Goal: Task Accomplishment & Management: Complete application form

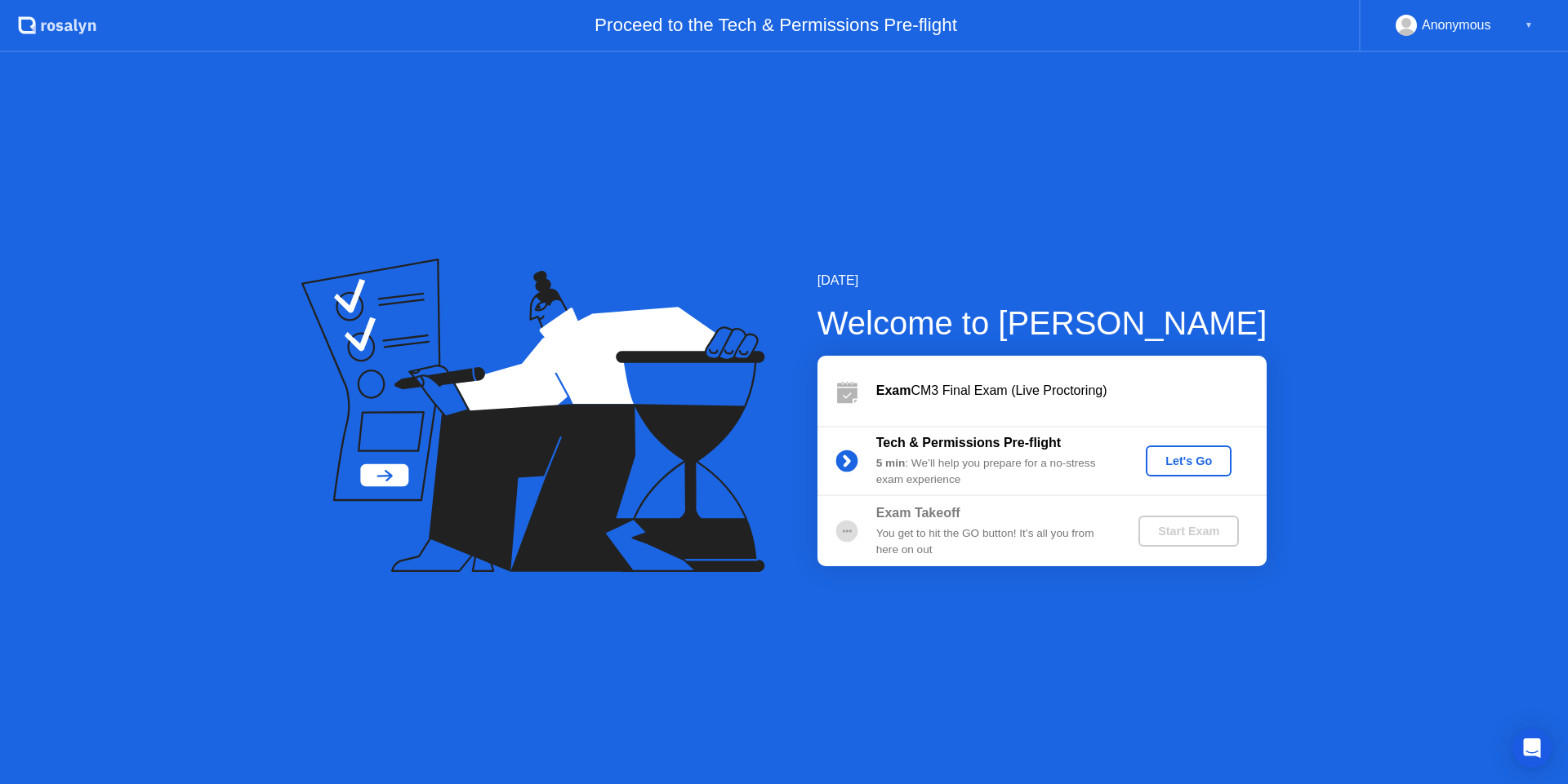
click at [1186, 457] on div "Let's Go" at bounding box center [1188, 460] width 73 height 13
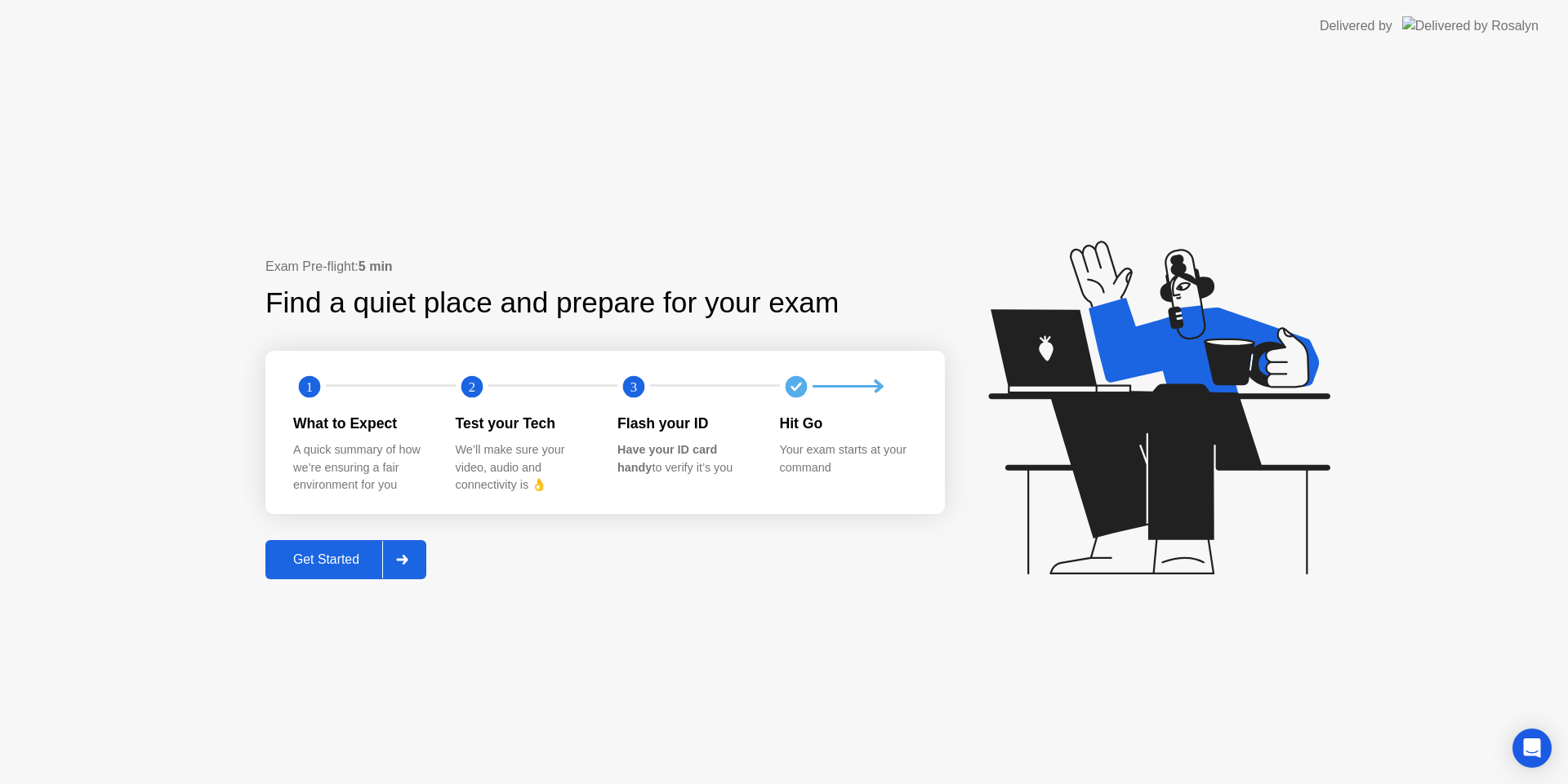
click at [328, 562] on div "Get Started" at bounding box center [326, 559] width 112 height 14
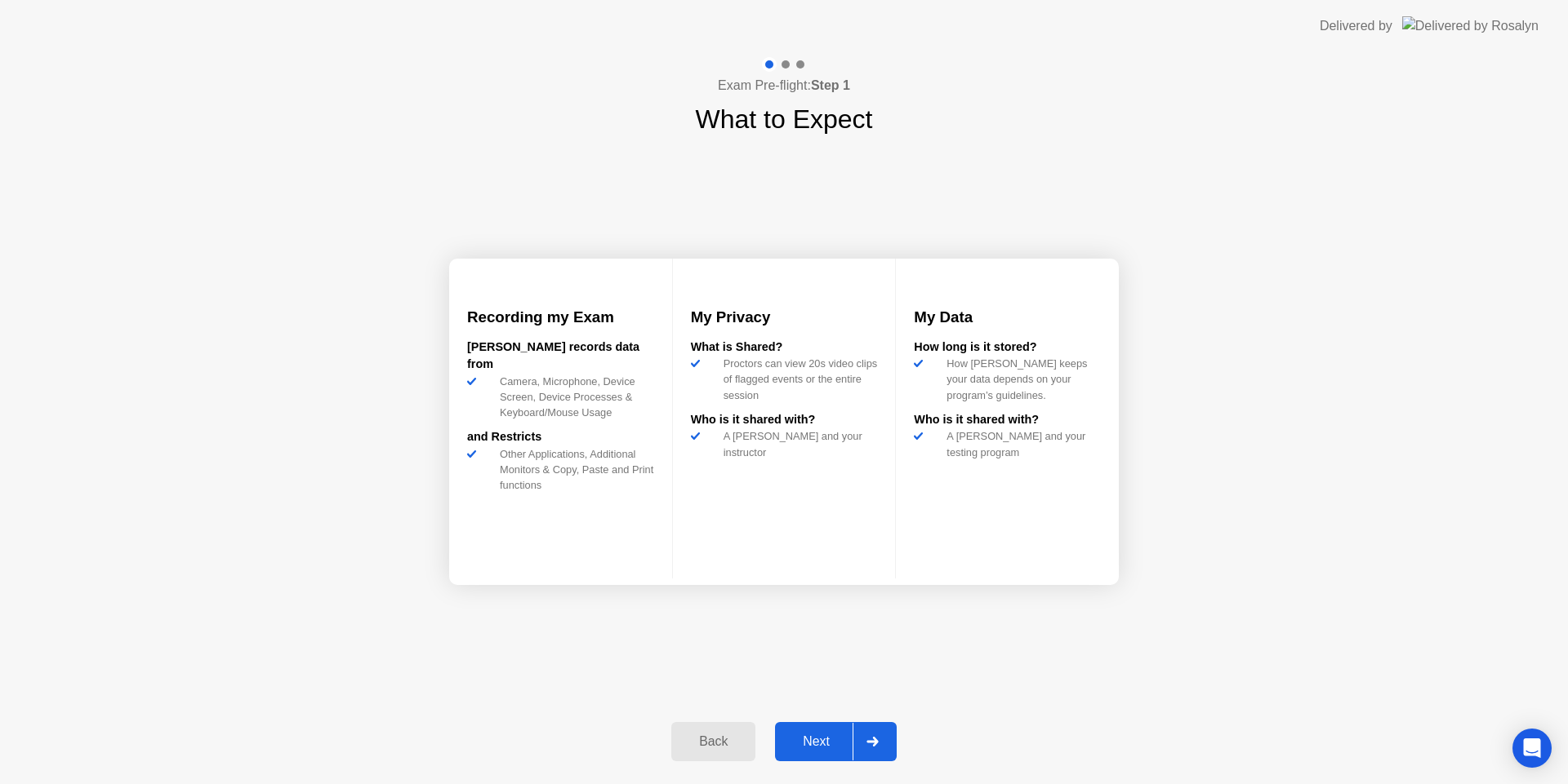
click at [810, 739] on div "Next" at bounding box center [817, 741] width 73 height 14
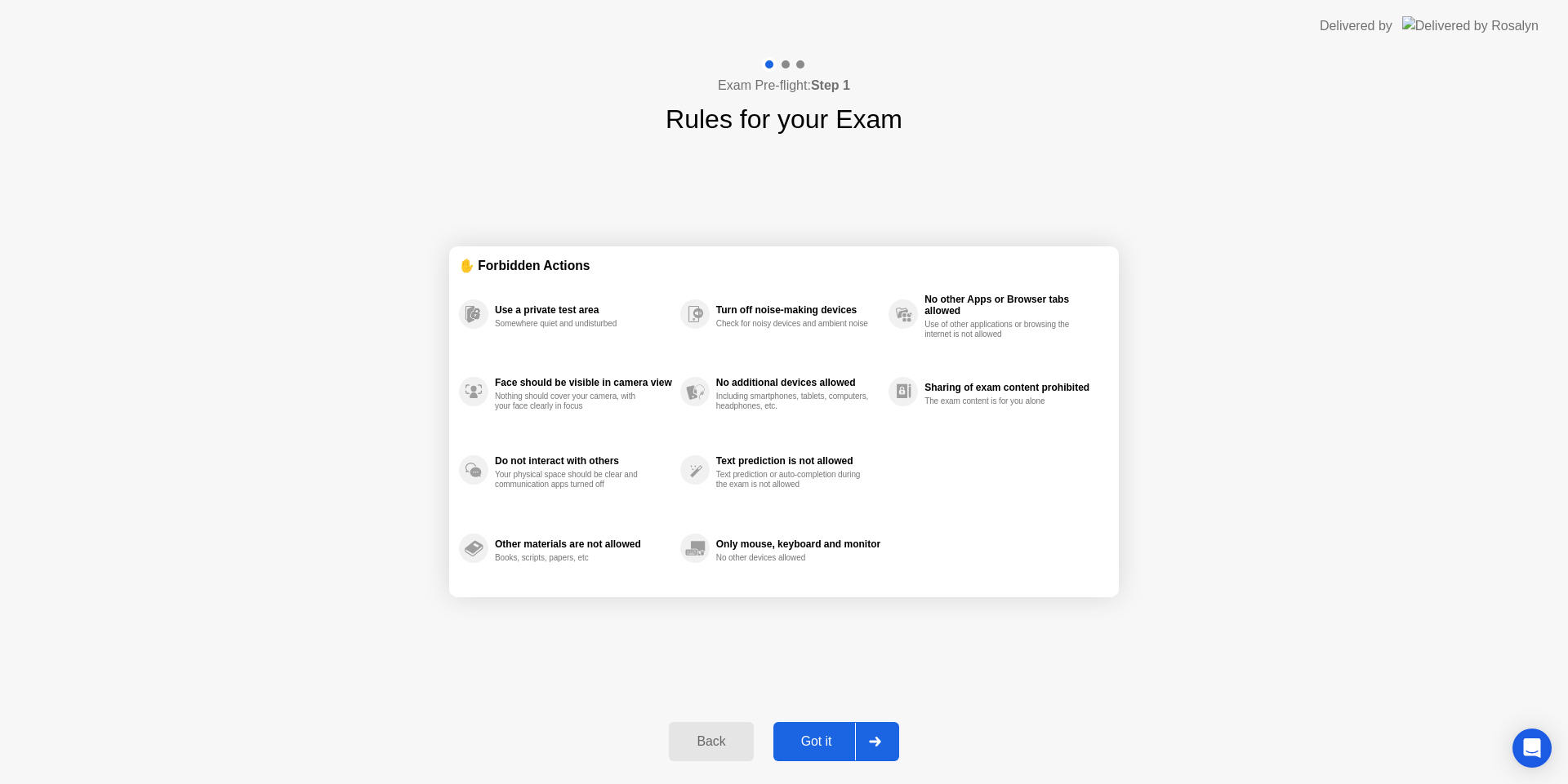
click at [801, 744] on div "Got it" at bounding box center [817, 741] width 77 height 14
select select "**********"
select select "*******"
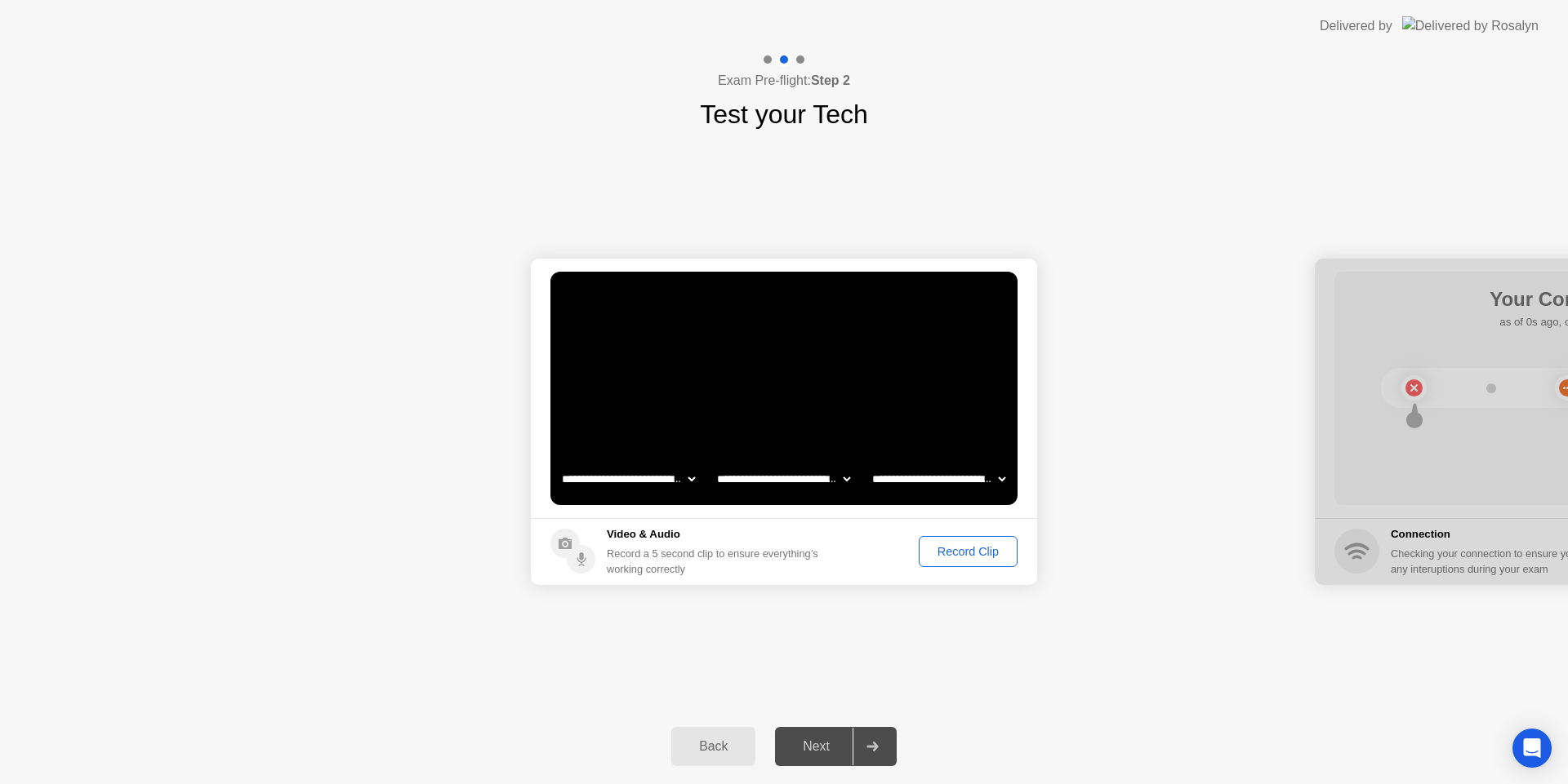
click at [965, 554] on div "Record Clip" at bounding box center [968, 551] width 87 height 13
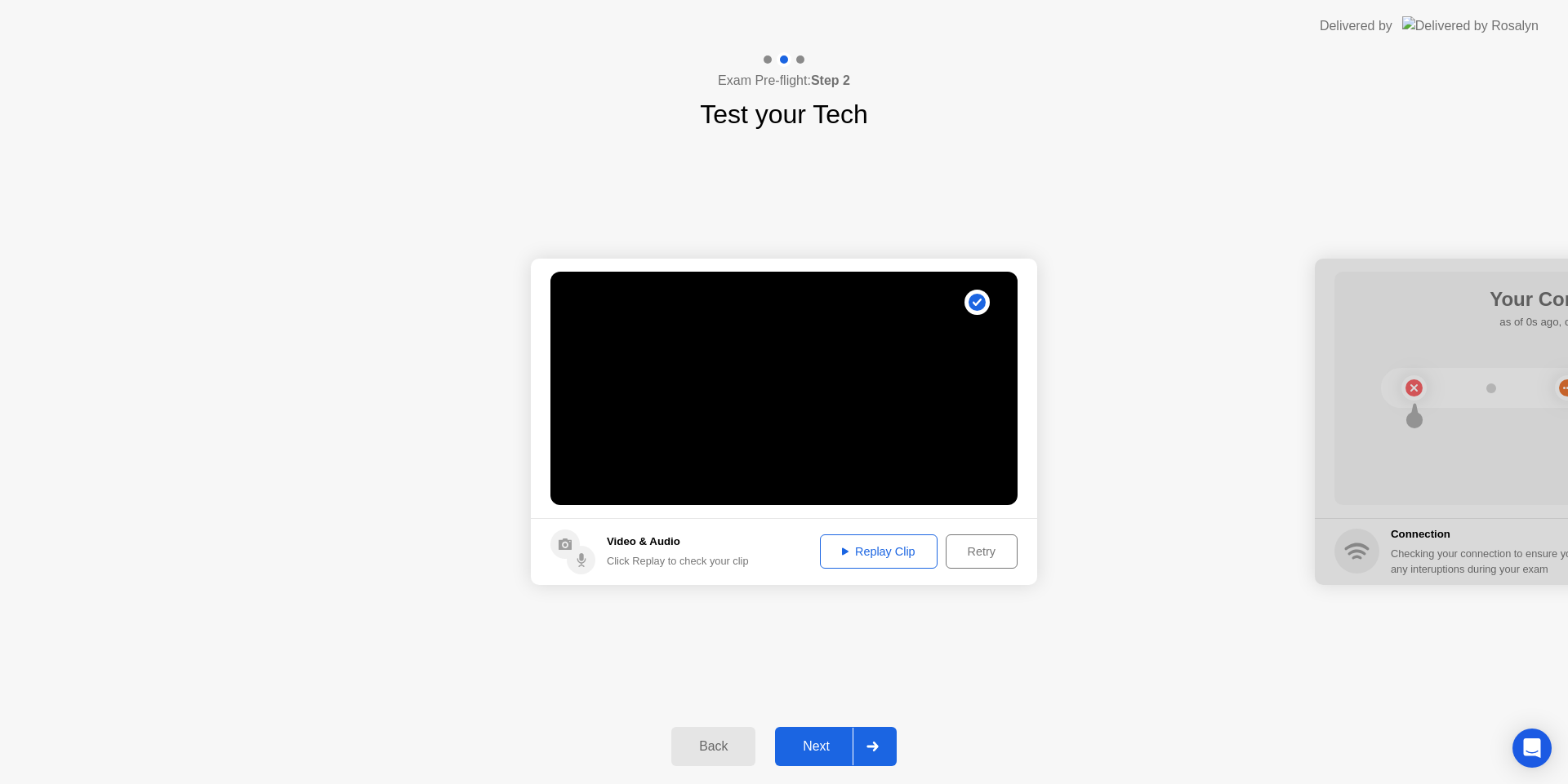
click at [817, 739] on div "Next" at bounding box center [817, 746] width 73 height 14
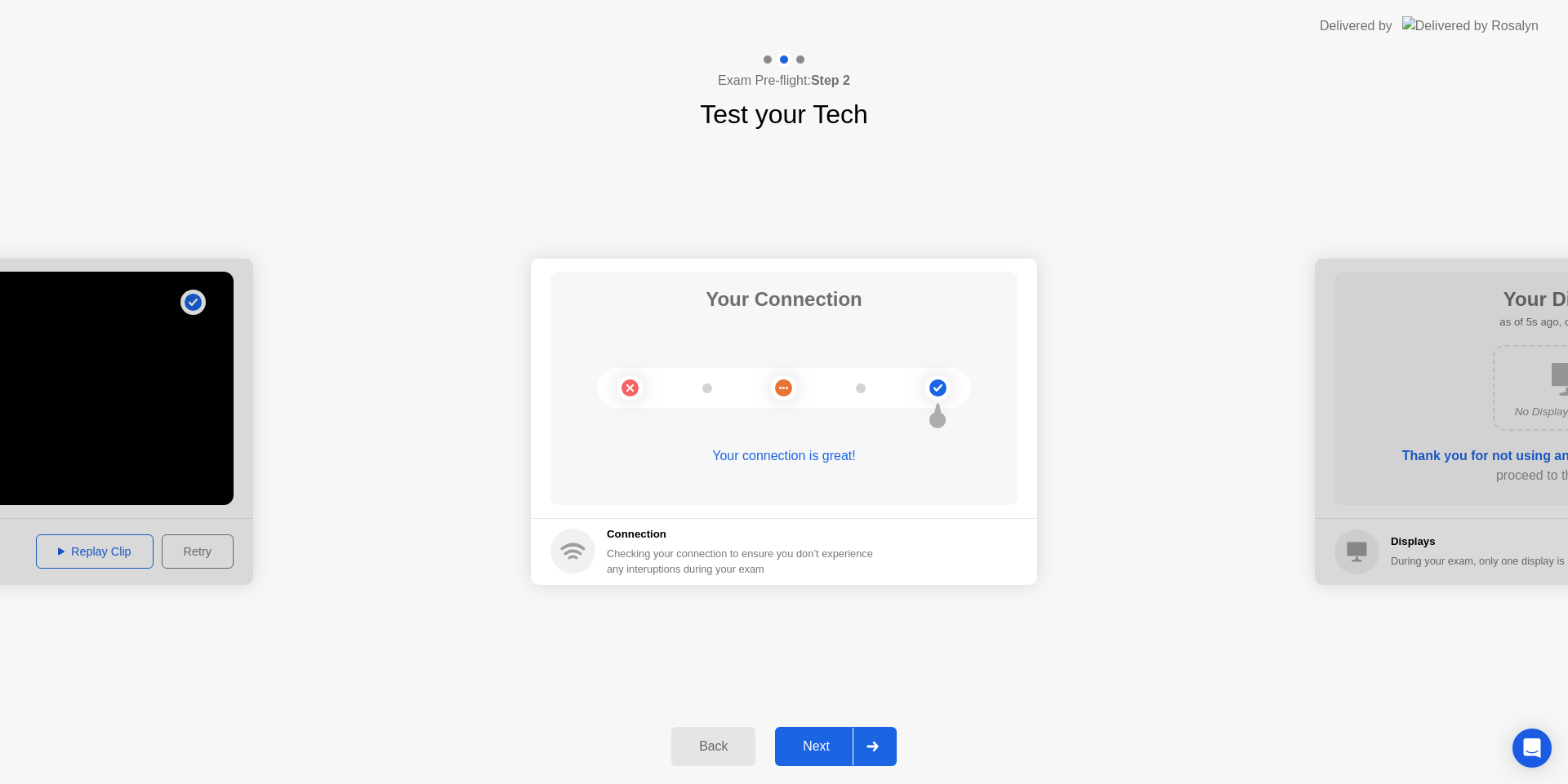
click at [825, 739] on div "Next" at bounding box center [817, 746] width 73 height 14
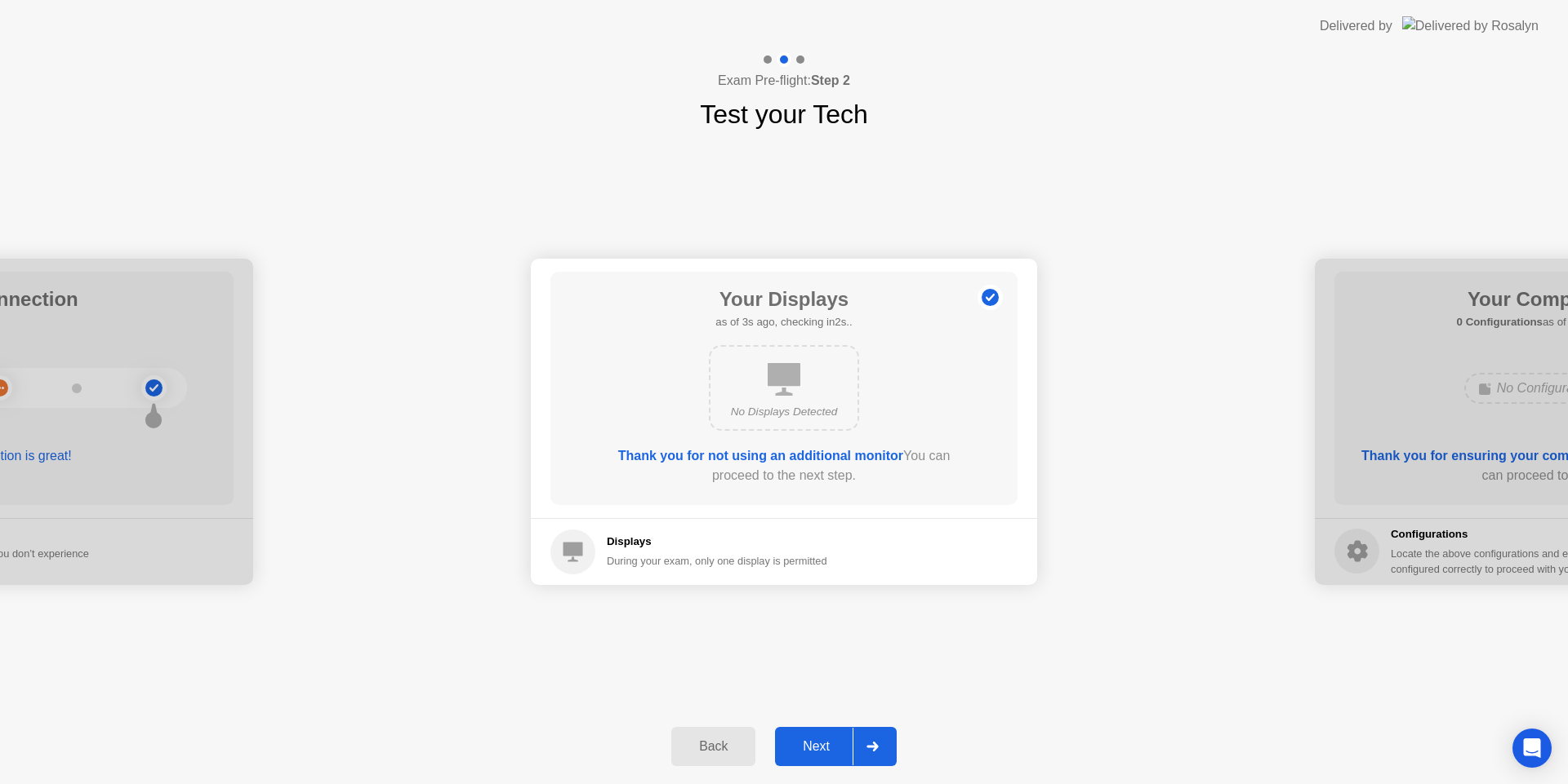
click at [814, 743] on div "Next" at bounding box center [817, 746] width 73 height 14
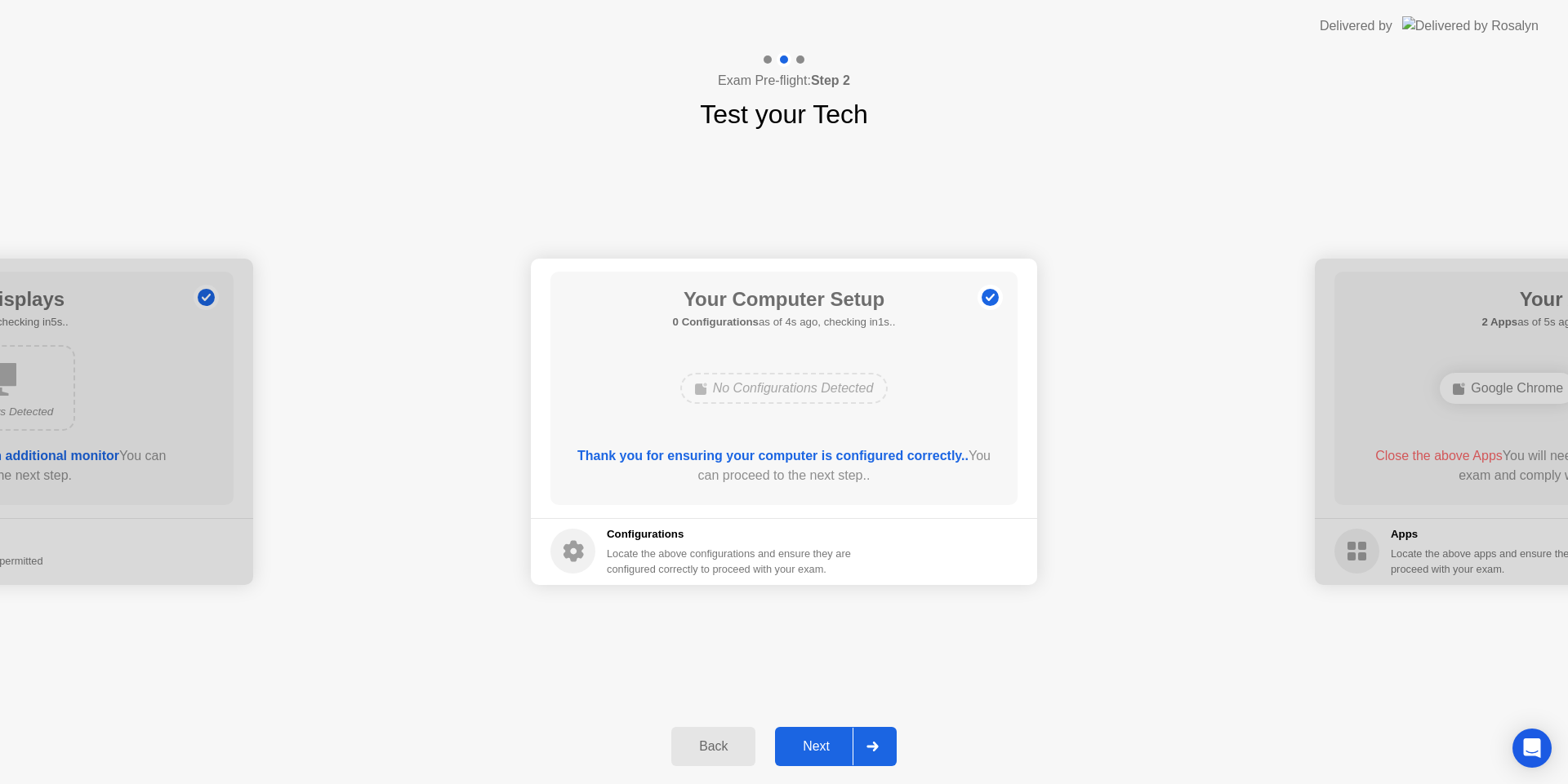
click at [812, 749] on div "Next" at bounding box center [817, 746] width 73 height 14
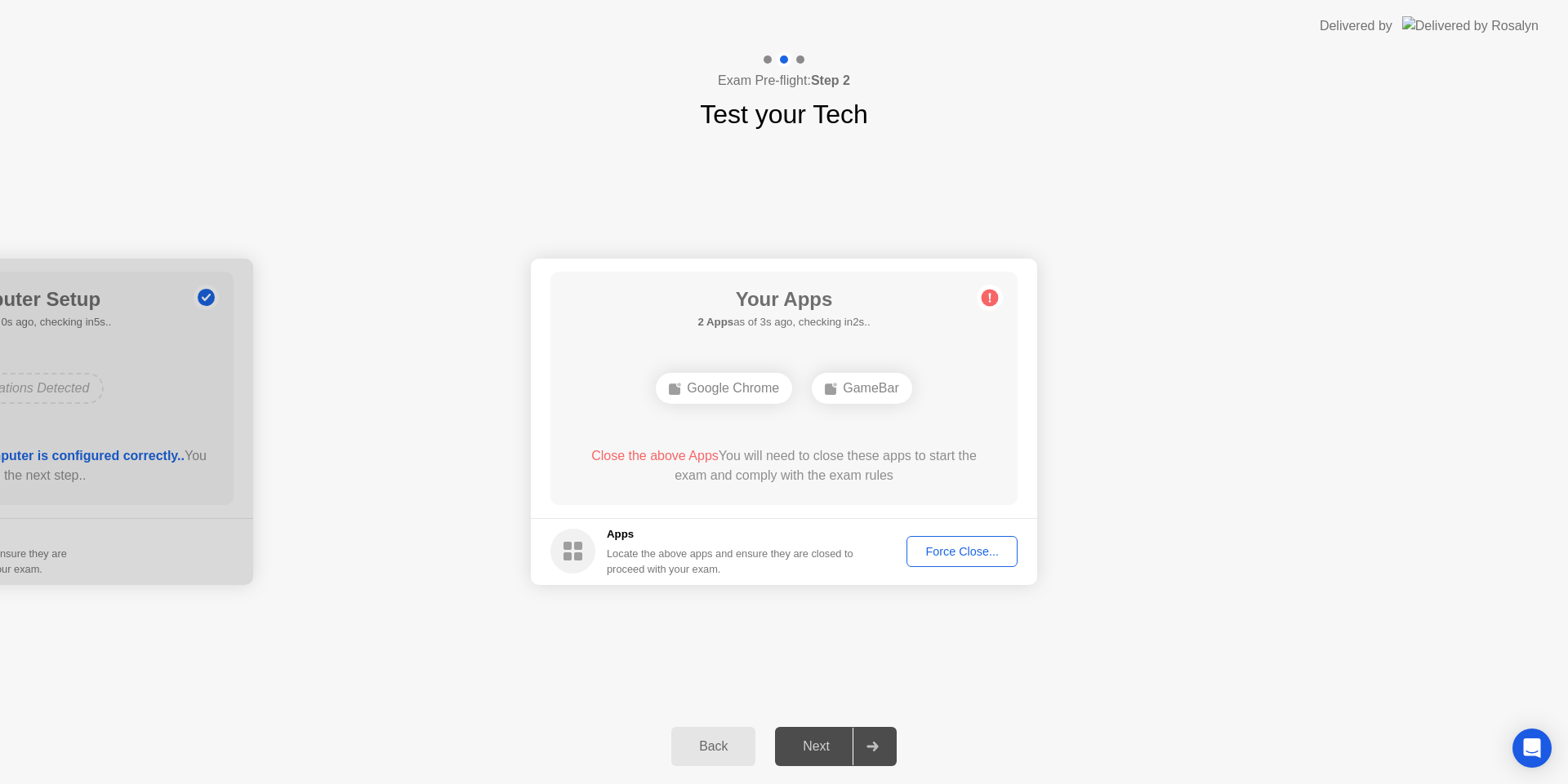
click at [943, 549] on div "Force Close..." at bounding box center [962, 551] width 100 height 13
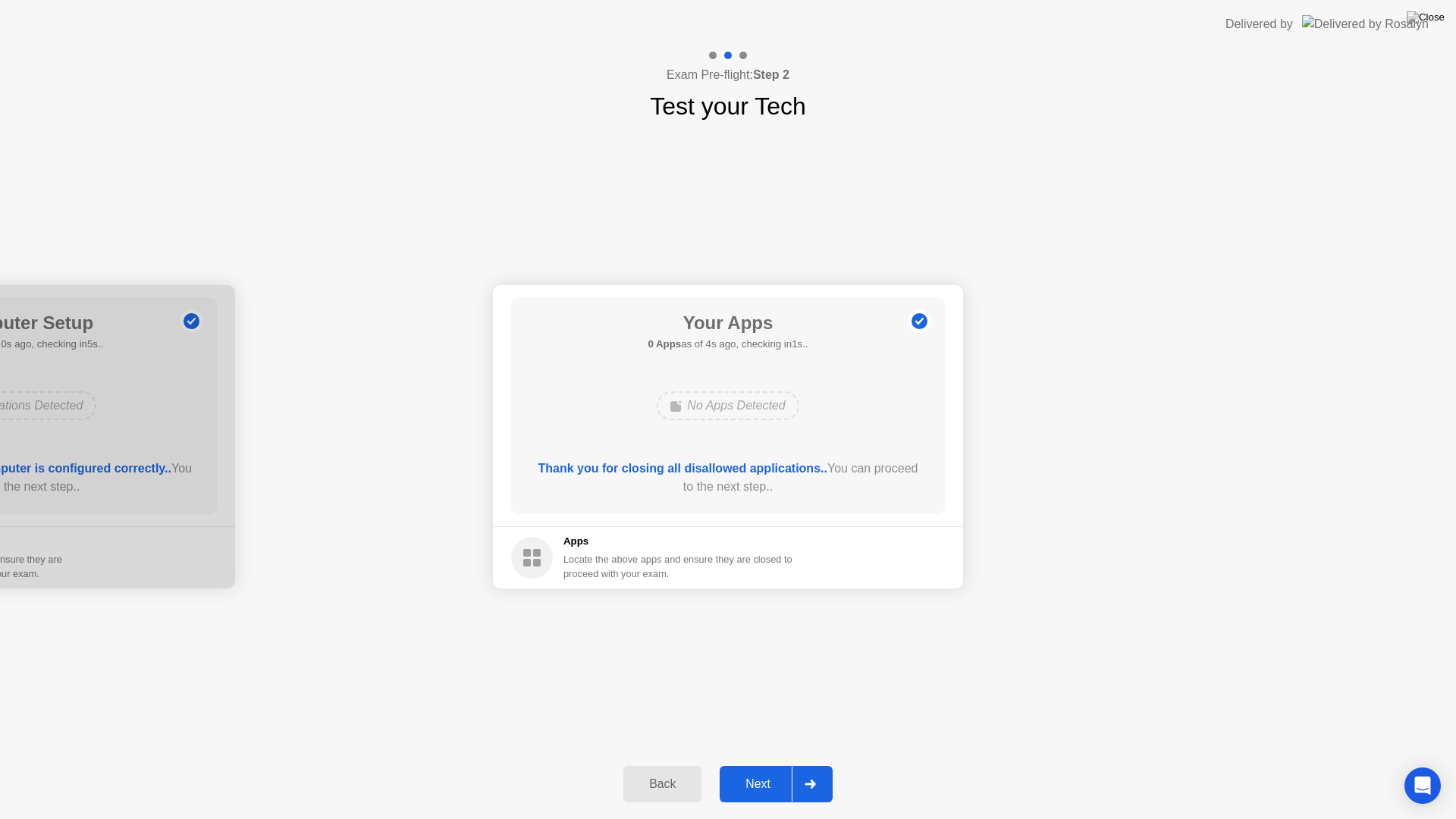
click at [755, 728] on div "Next" at bounding box center [758, 784] width 68 height 13
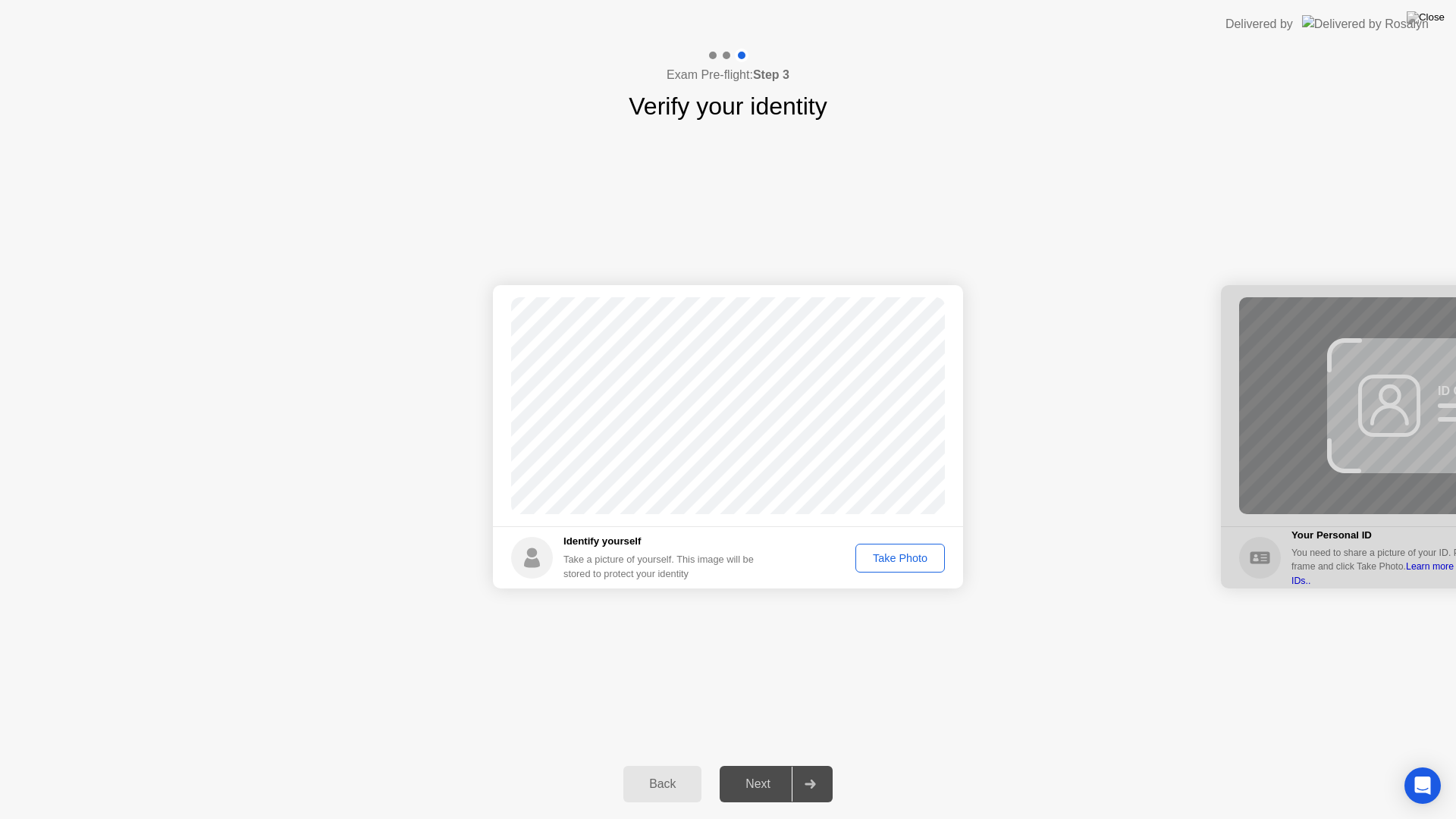
click at [885, 553] on div "Take Photo" at bounding box center [900, 558] width 78 height 12
click at [750, 728] on div "Next" at bounding box center [758, 784] width 68 height 13
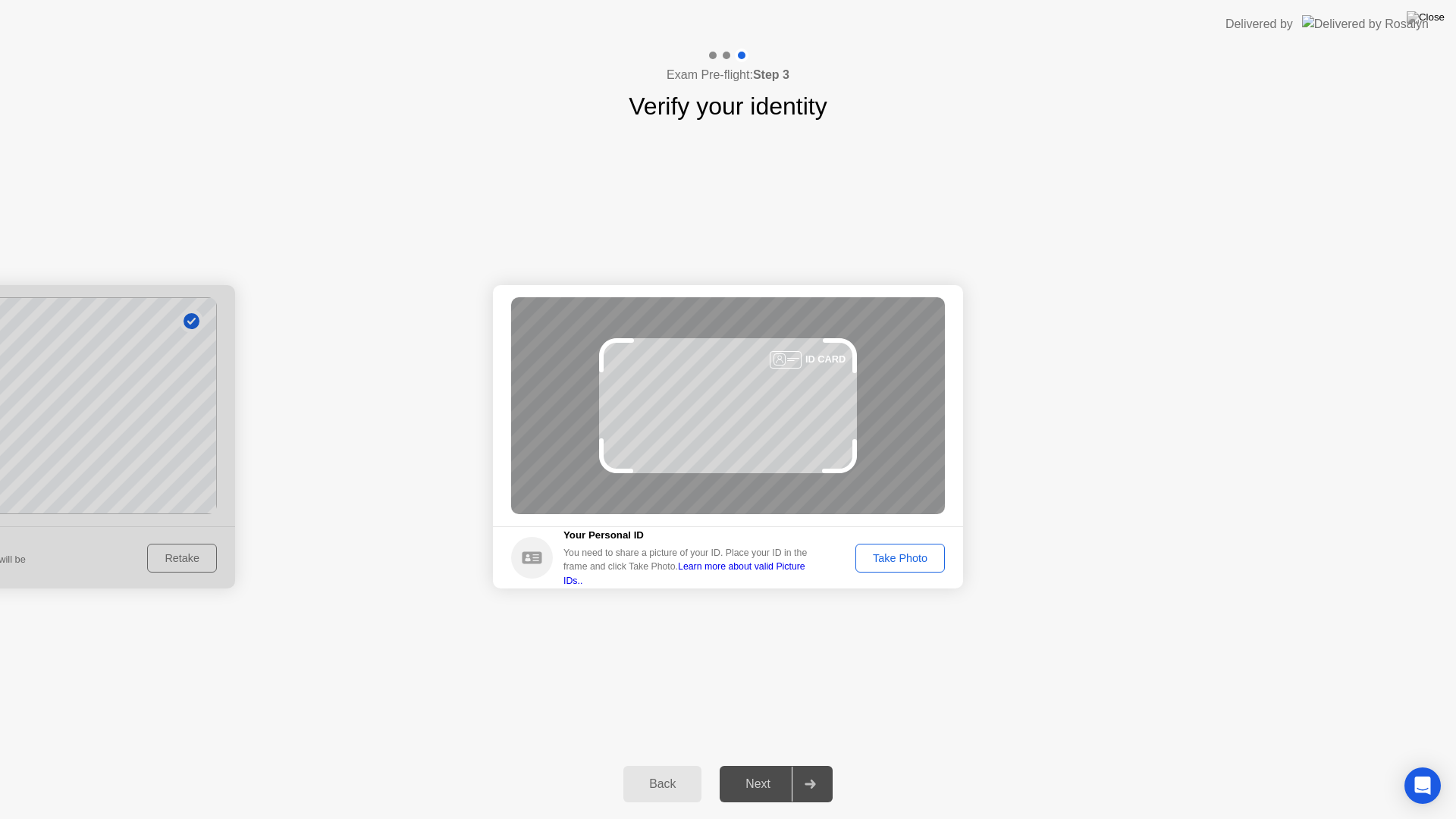
click at [906, 561] on div "Take Photo" at bounding box center [900, 558] width 78 height 12
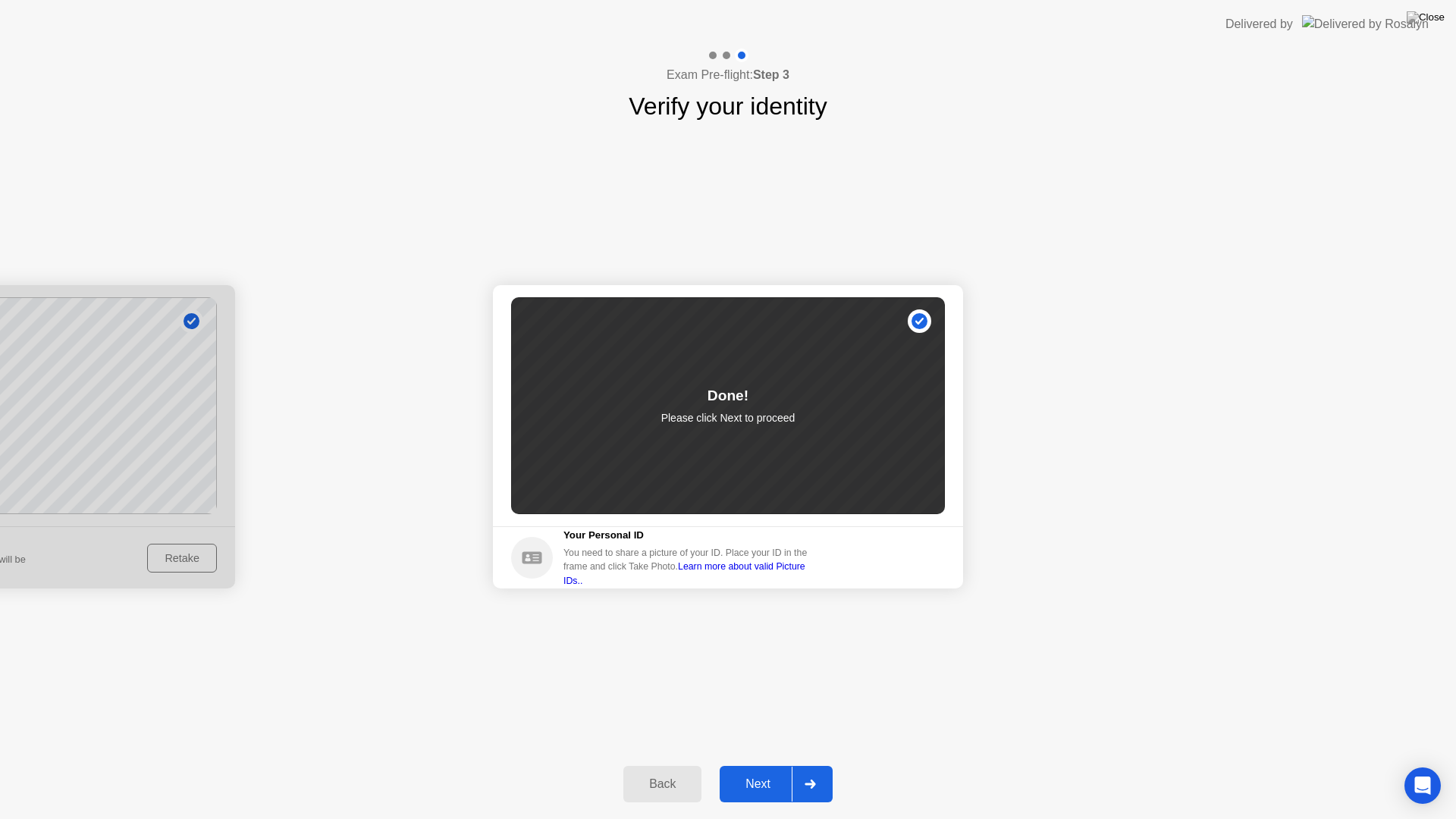
click at [761, 728] on div "Next" at bounding box center [758, 784] width 68 height 13
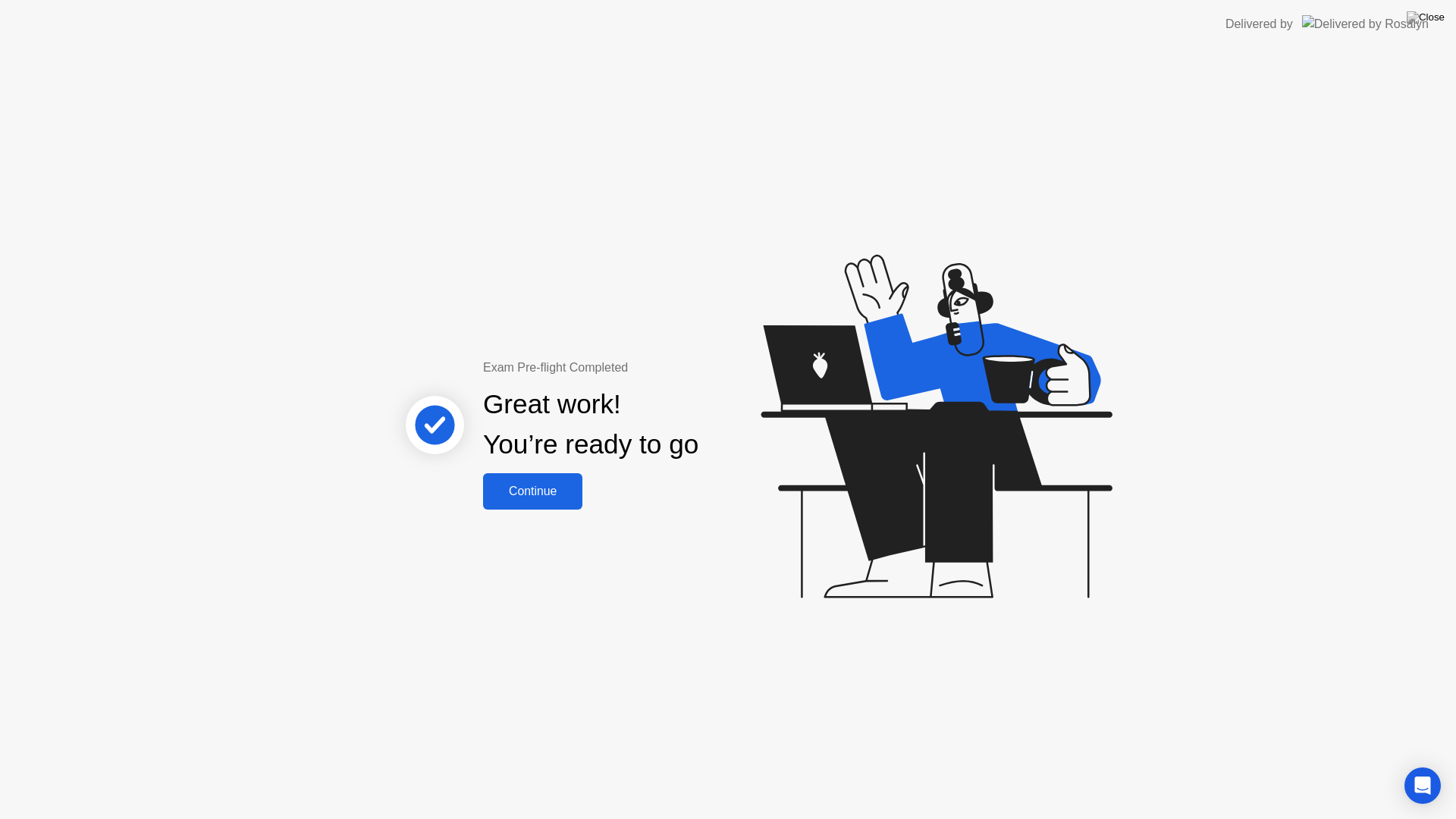
click at [524, 491] on div "Continue" at bounding box center [532, 491] width 90 height 13
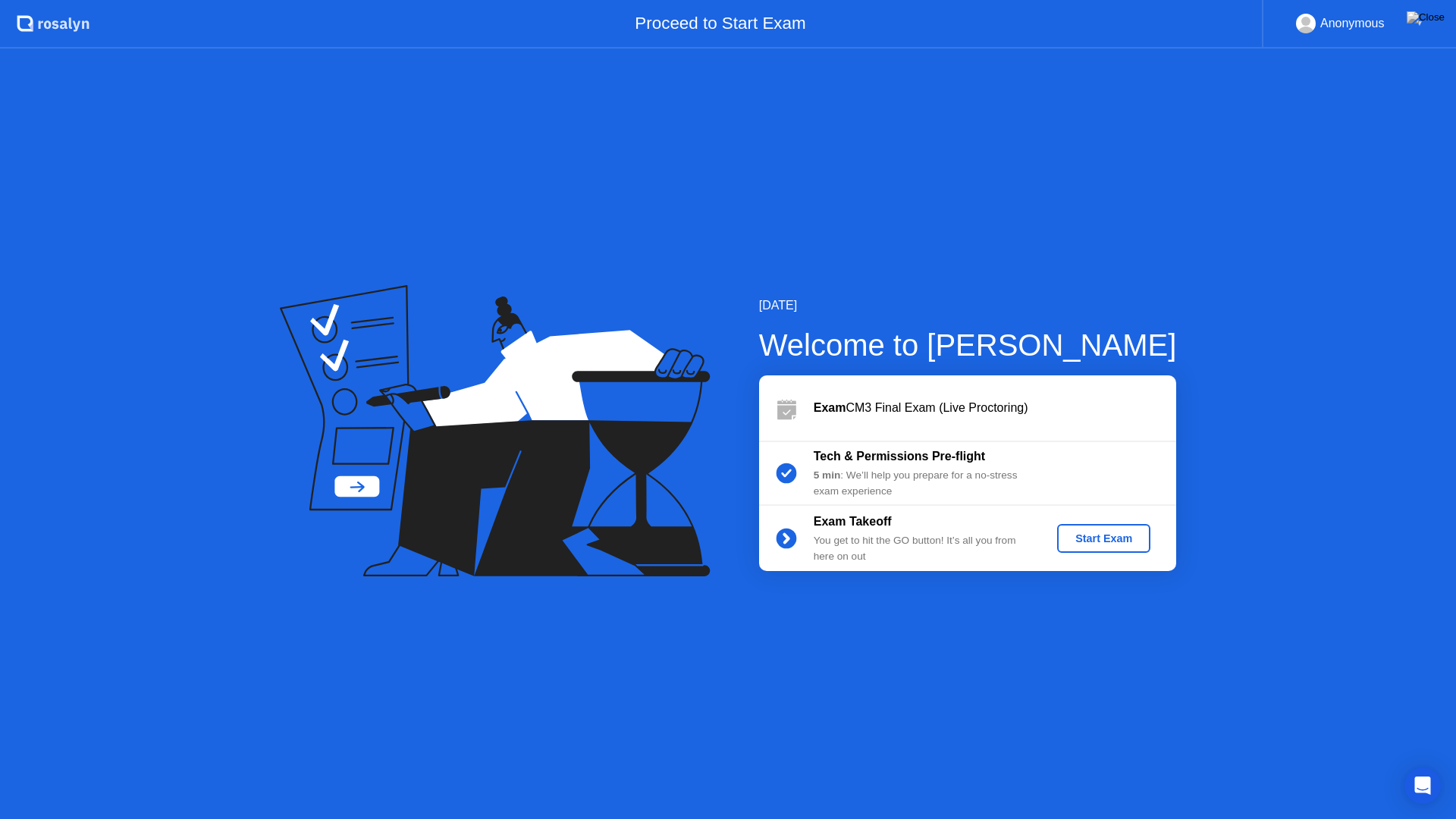
click at [1097, 537] on div "Start Exam" at bounding box center [1103, 538] width 81 height 12
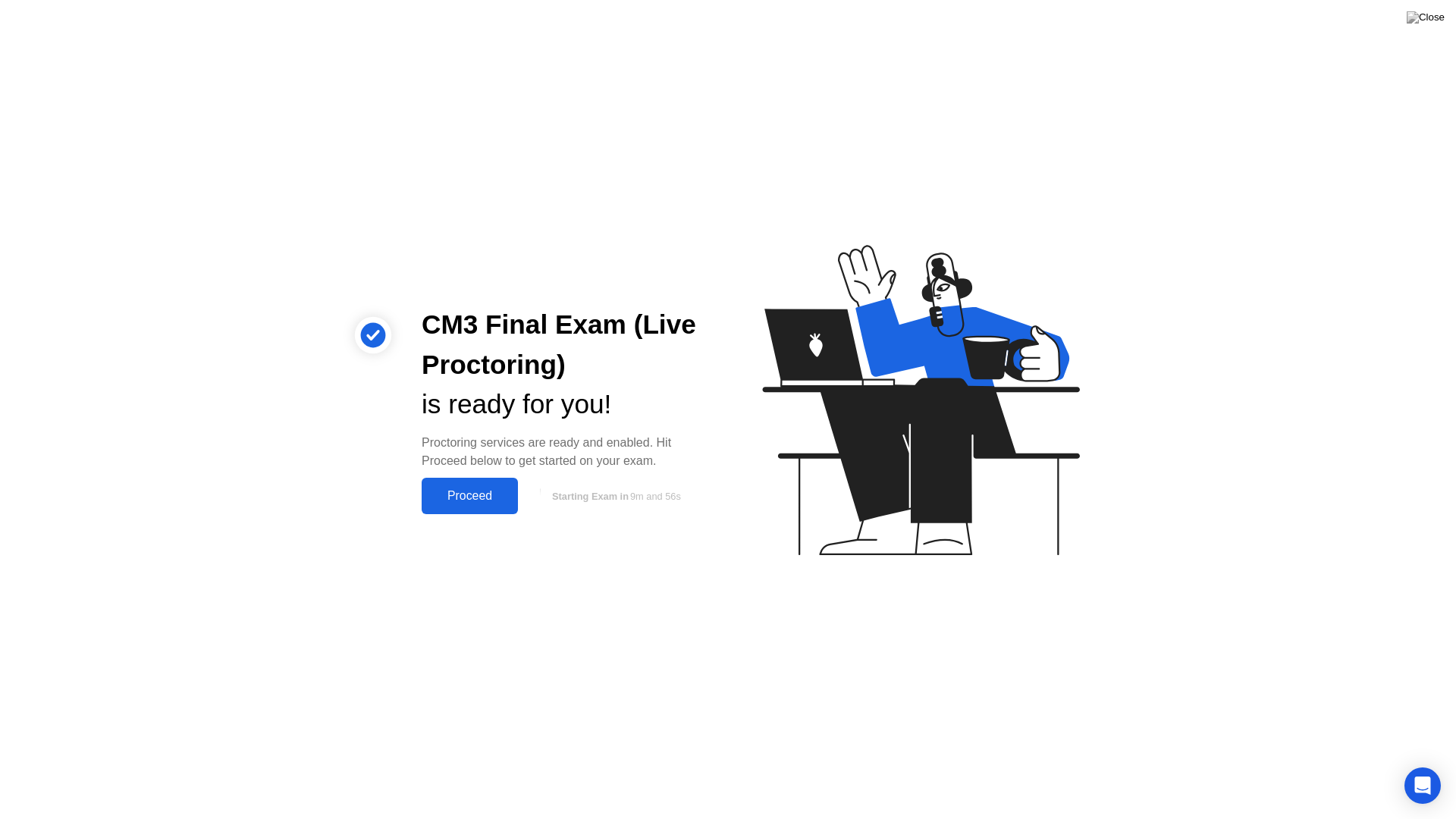
click at [465, 495] on div "Proceed" at bounding box center [469, 495] width 87 height 13
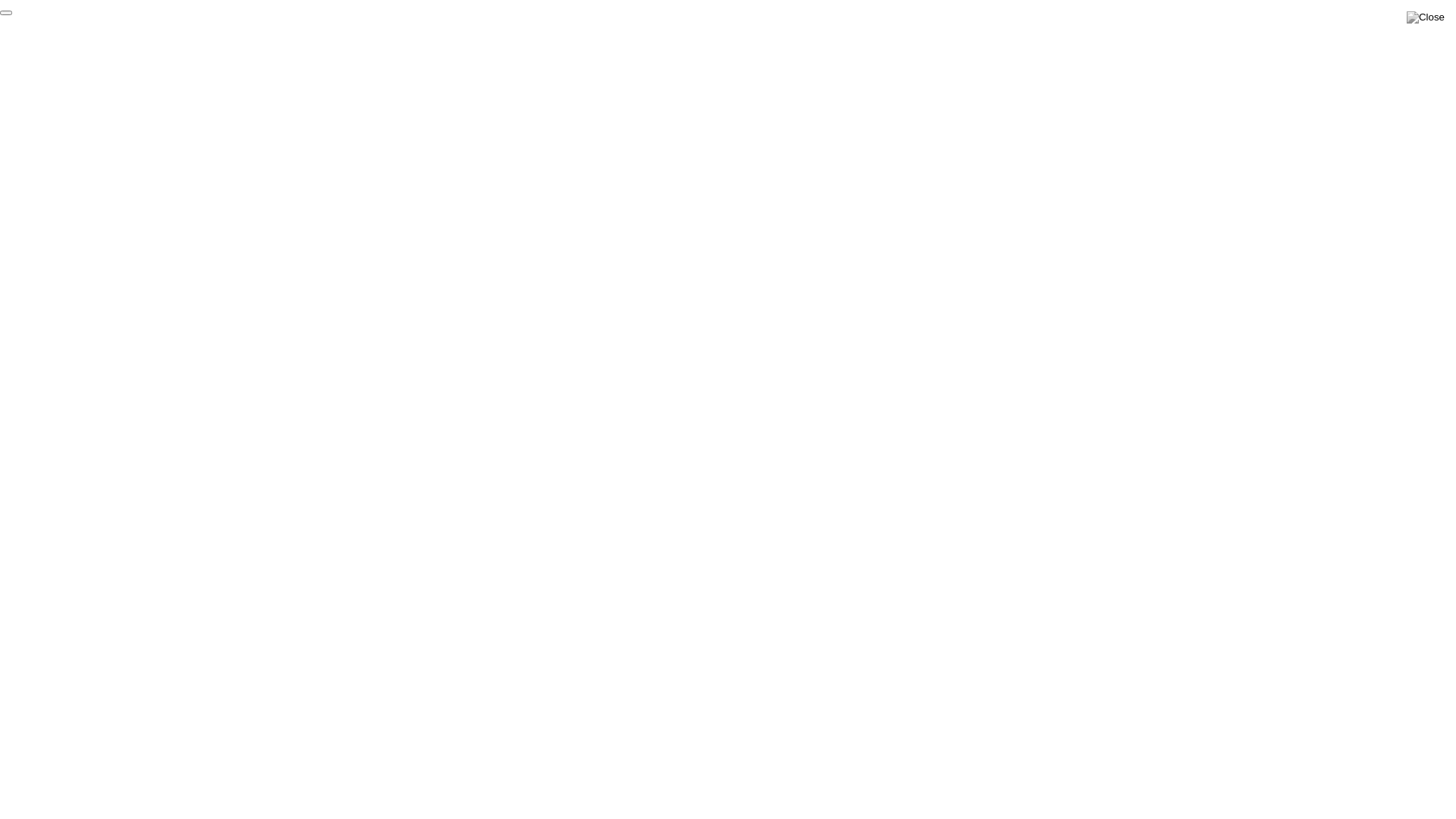
click div "End Proctoring Session"
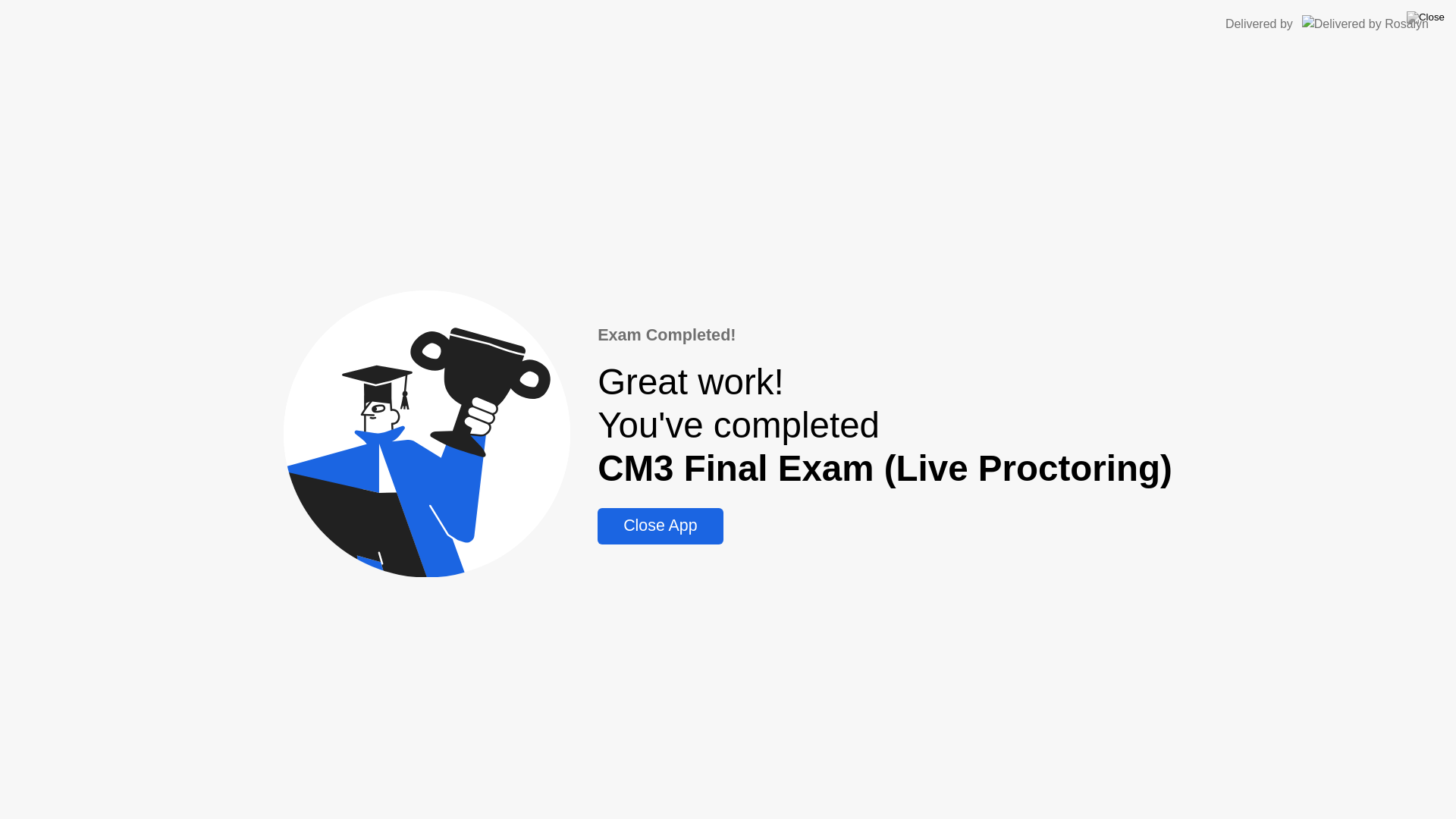
click at [660, 526] on div "Close App" at bounding box center [660, 526] width 116 height 19
